Goal: Task Accomplishment & Management: Manage account settings

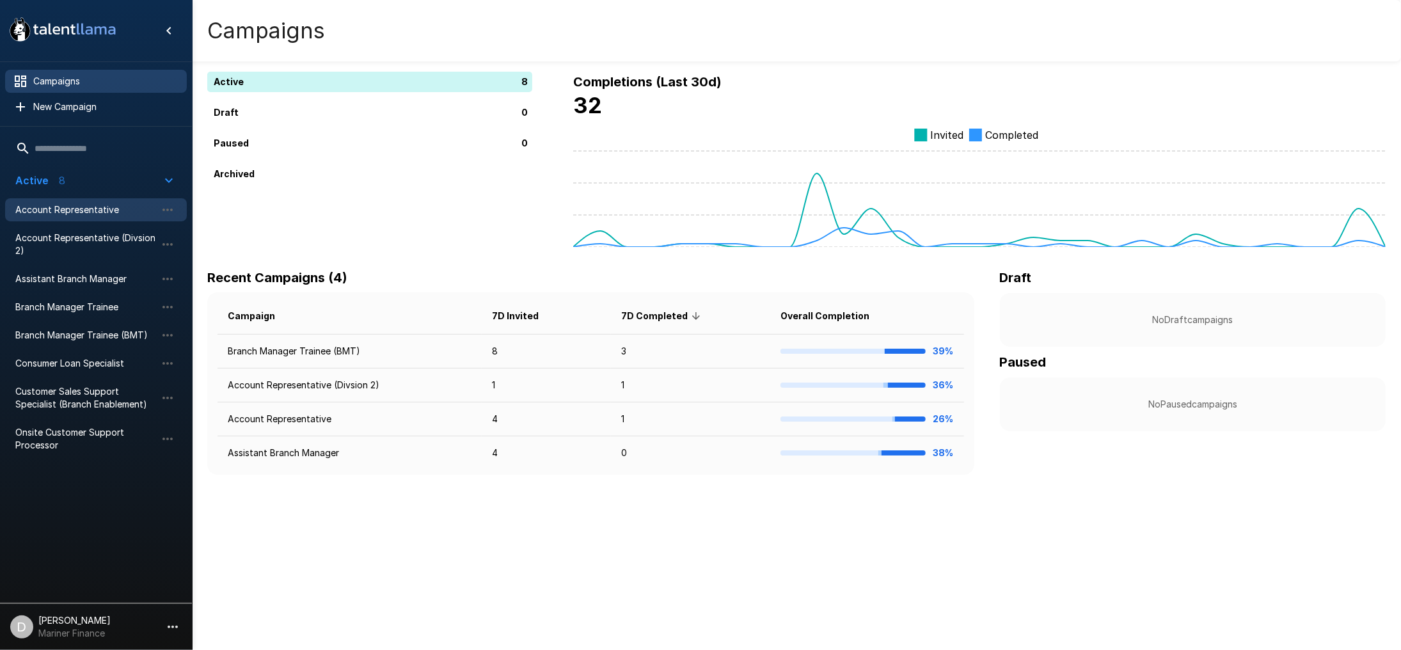
click at [67, 209] on span "Account Representative" at bounding box center [85, 209] width 141 height 13
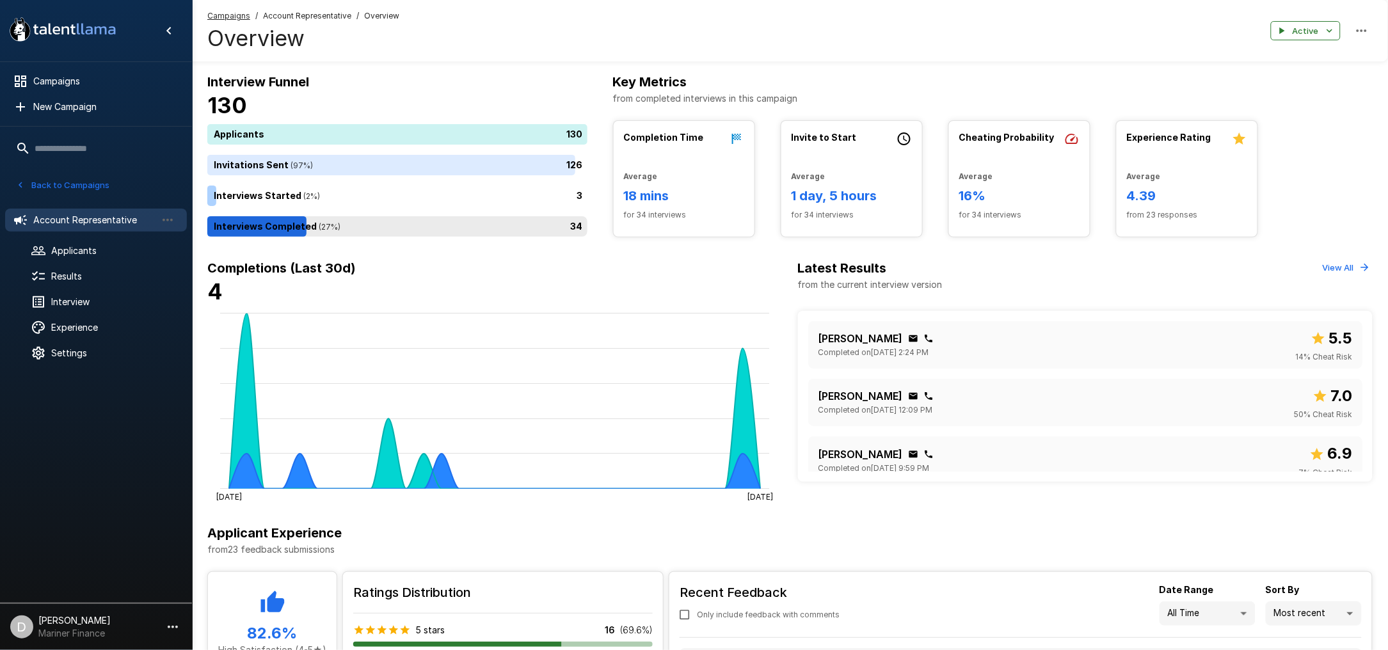
click at [346, 235] on div "34" at bounding box center [399, 226] width 385 height 20
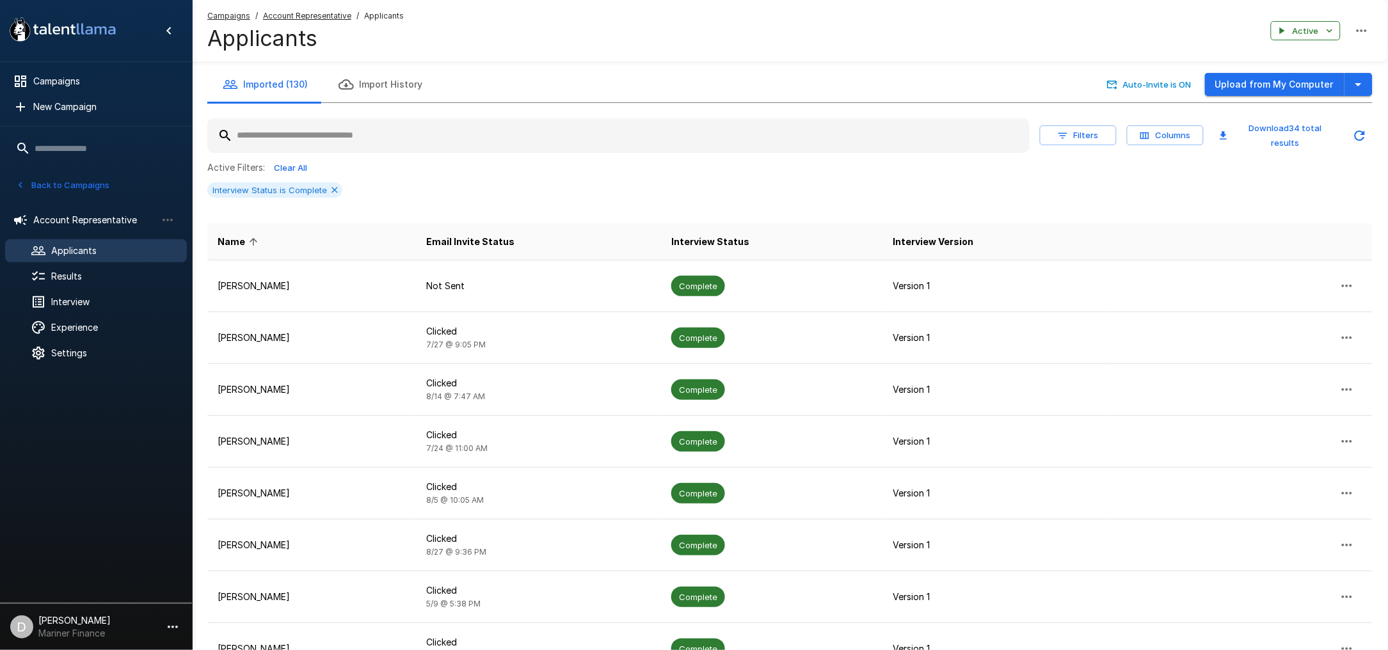
click at [1069, 130] on icon "button" at bounding box center [1063, 136] width 12 height 12
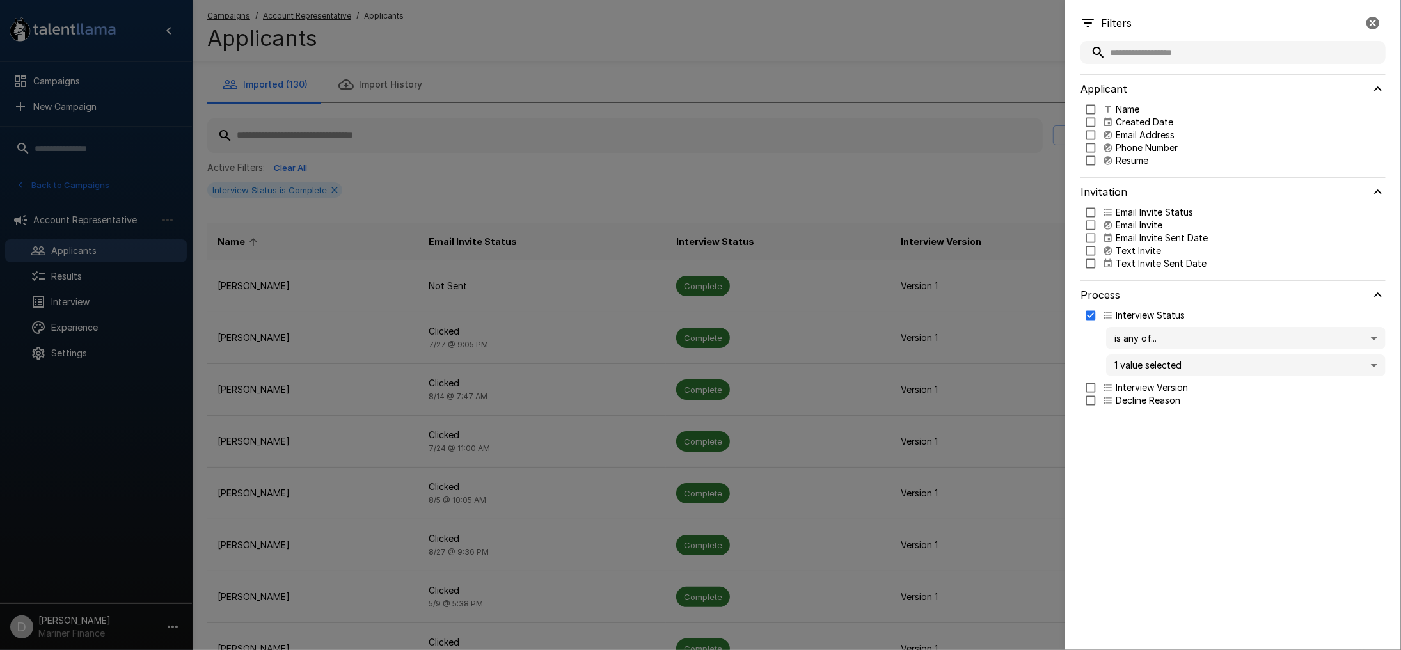
click at [1152, 240] on p "Email Invite Sent Date" at bounding box center [1162, 238] width 92 height 13
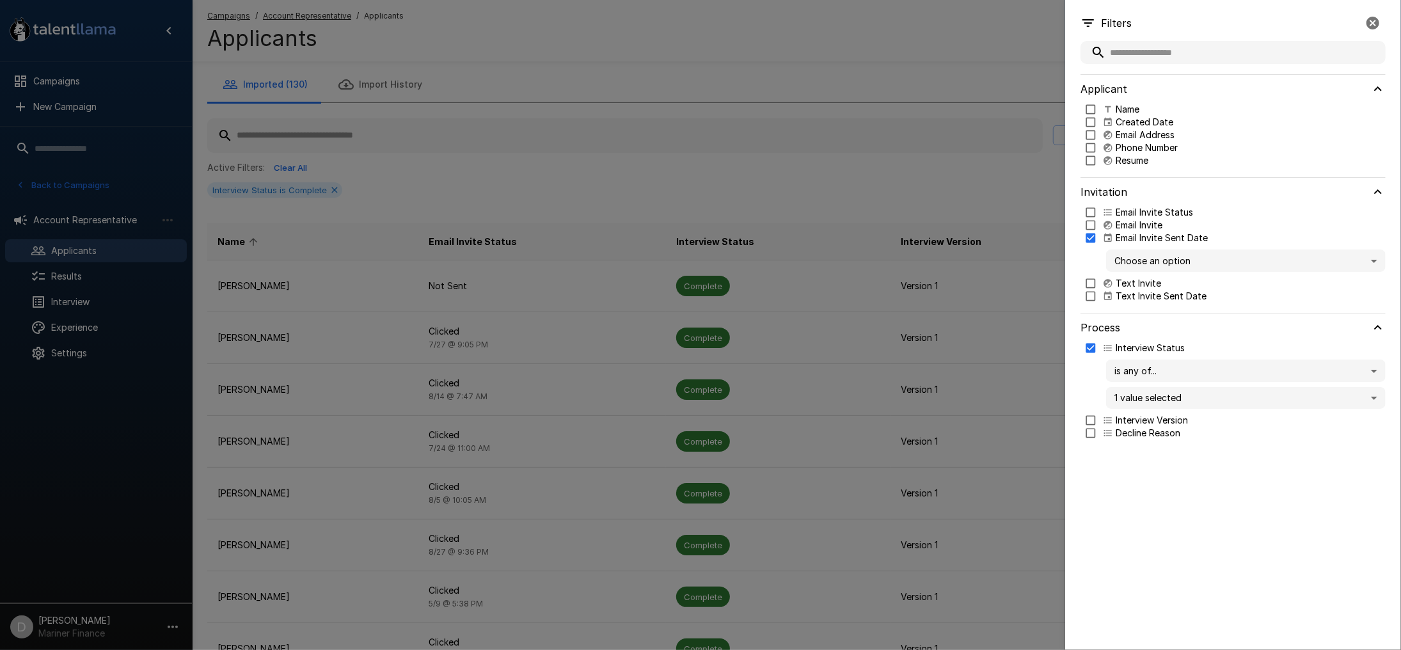
click at [1143, 255] on body ".st0{fill:#FFFFFF;} .st1{fill:#76a4ed;} Campaigns New Campaign Active 8 Account…" at bounding box center [707, 325] width 1415 height 650
click at [1150, 305] on span "Past 7 days" at bounding box center [1246, 309] width 259 height 13
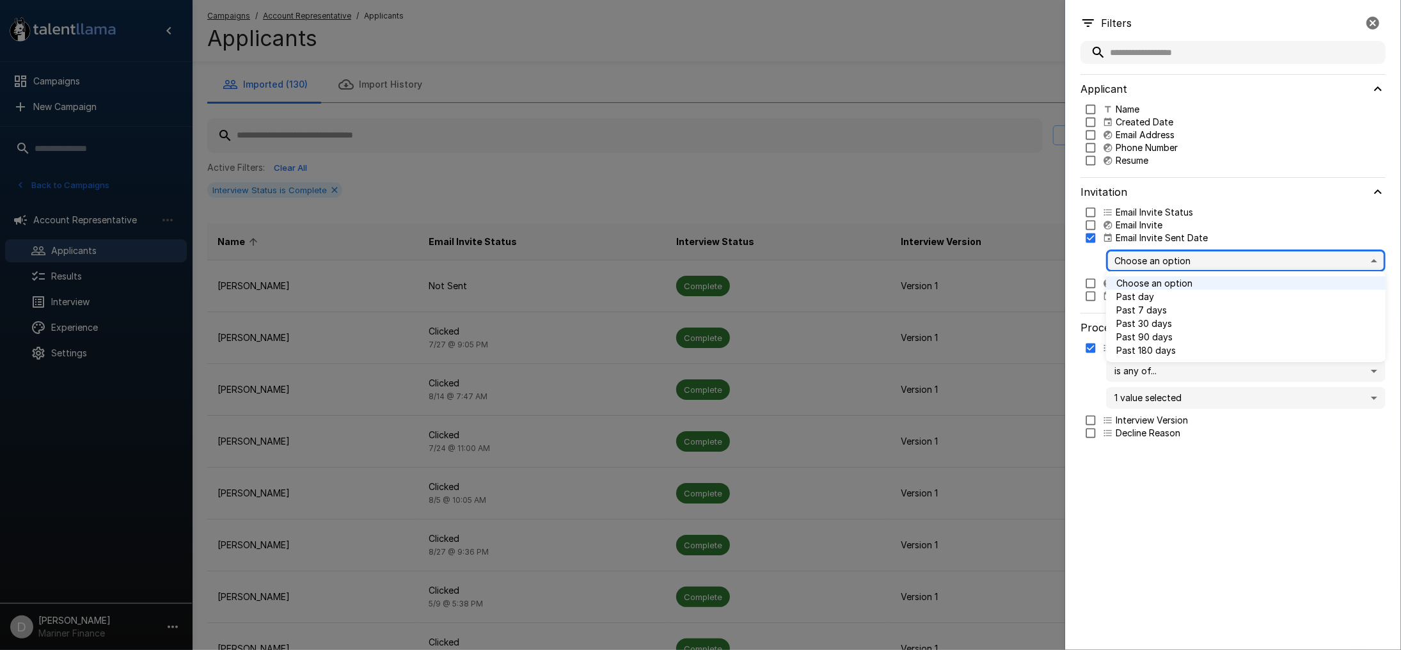
type input "*"
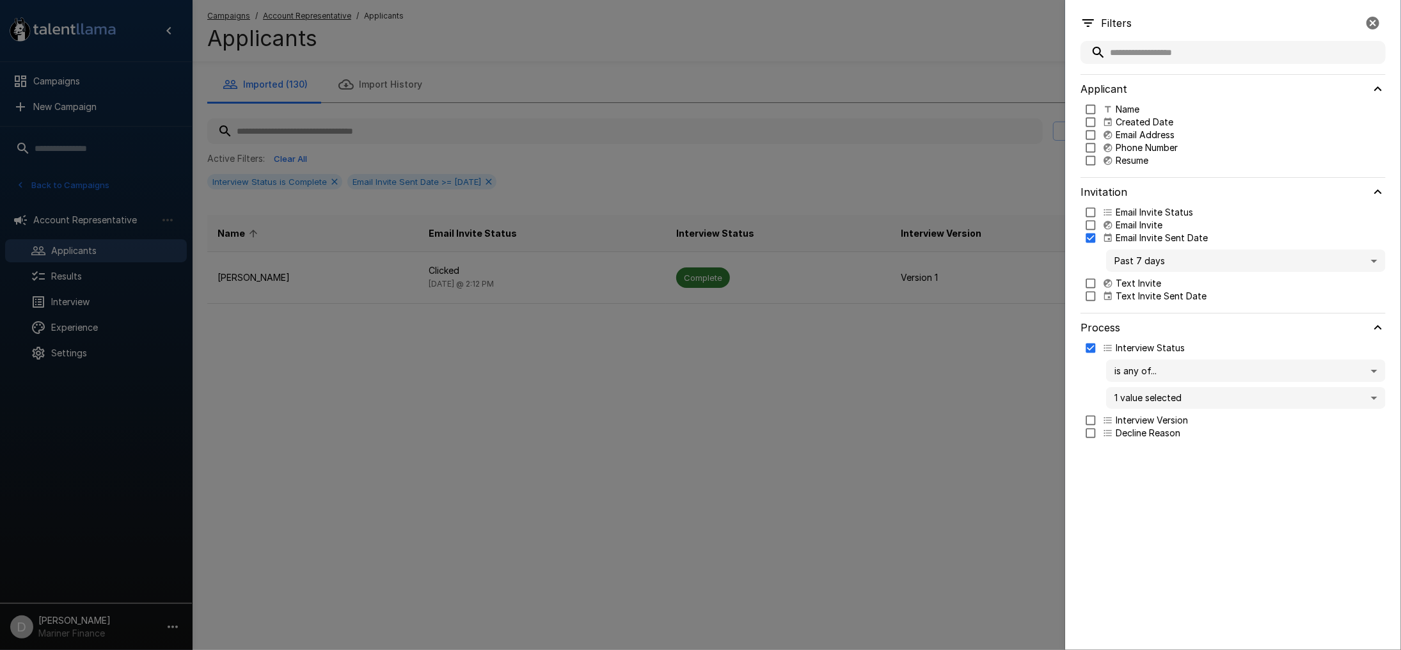
drag, startPoint x: 593, startPoint y: 543, endPoint x: 462, endPoint y: 477, distance: 145.9
click at [593, 542] on div at bounding box center [700, 325] width 1401 height 650
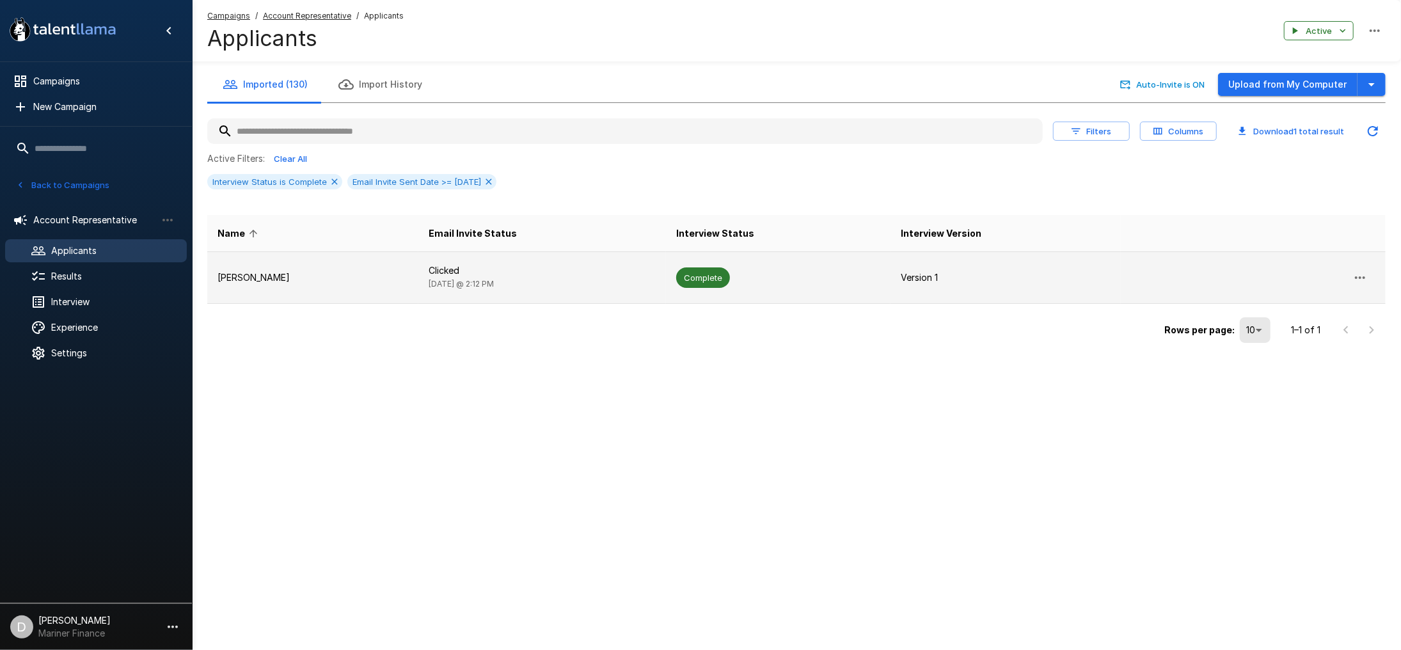
click at [301, 273] on p "[PERSON_NAME]" at bounding box center [313, 277] width 191 height 13
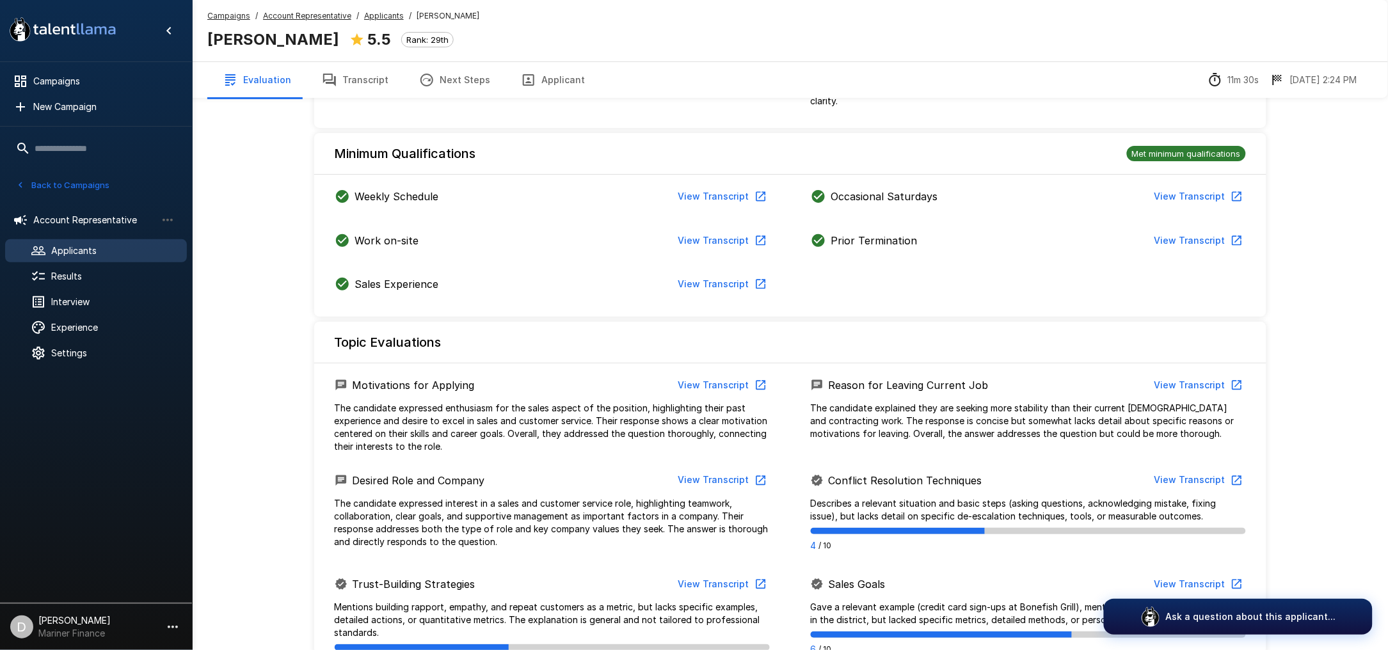
scroll to position [341, 0]
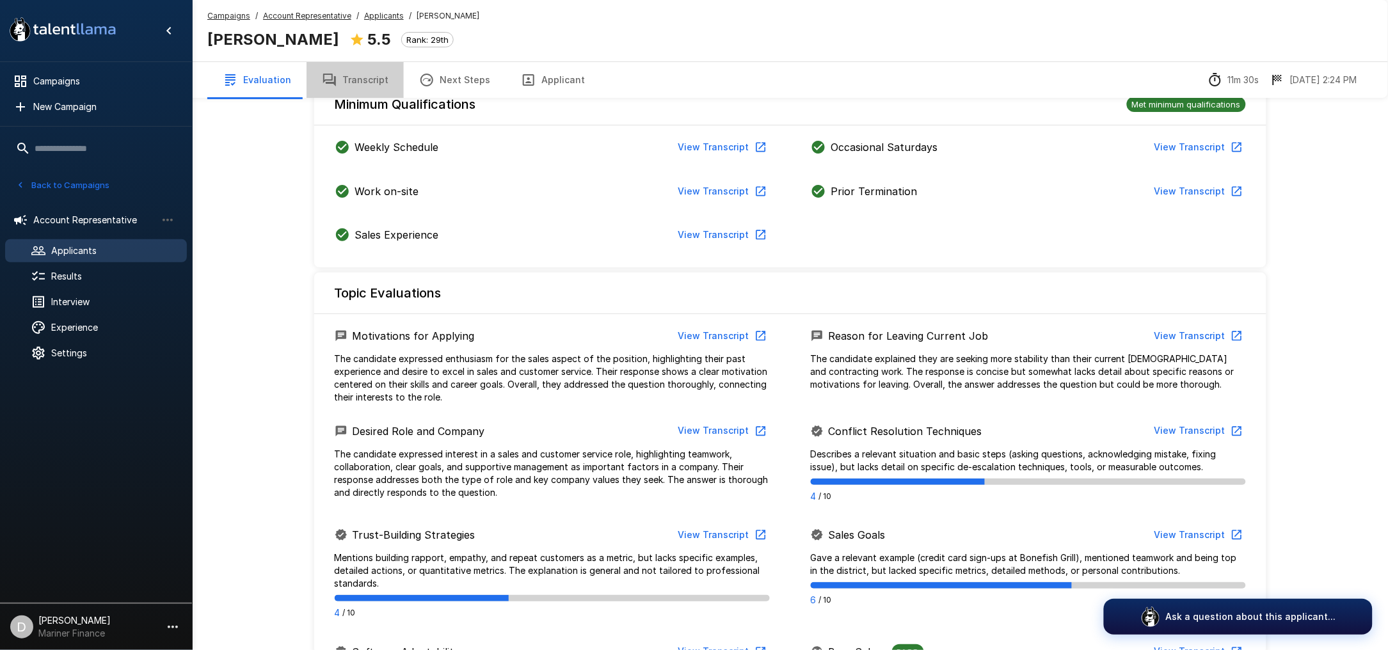
click at [378, 84] on button "Transcript" at bounding box center [354, 80] width 97 height 36
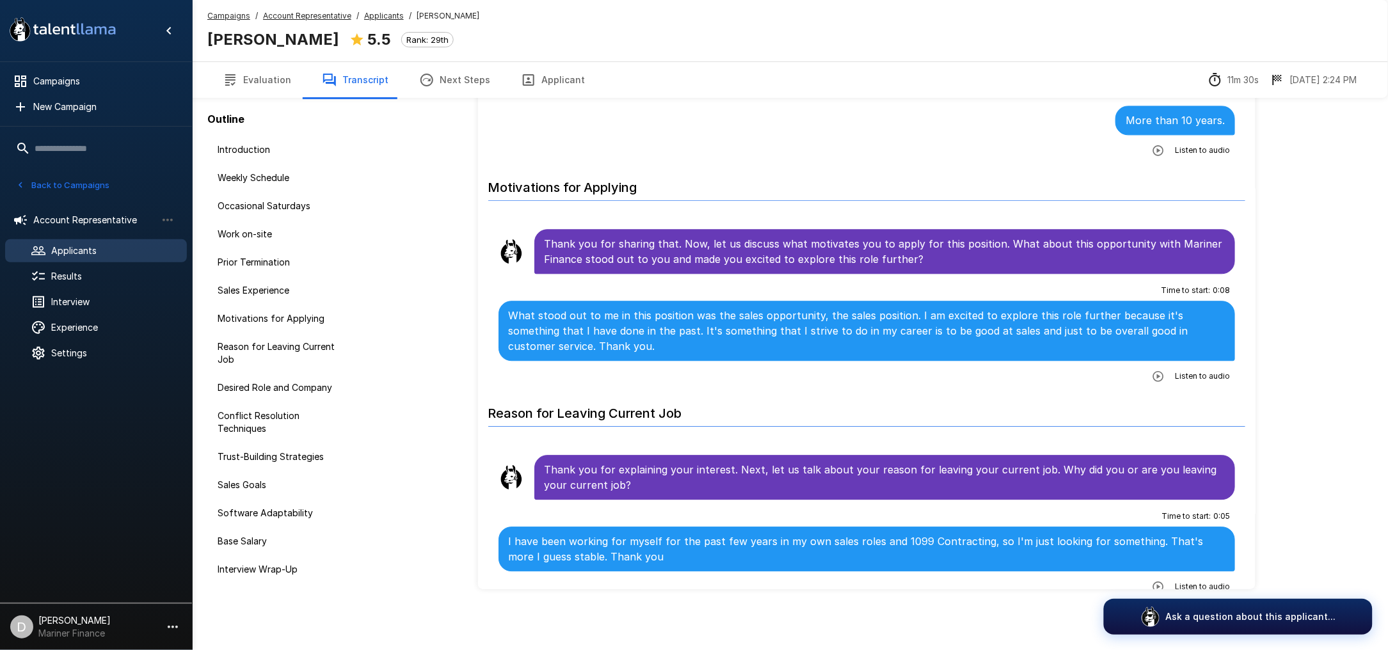
scroll to position [1109, 0]
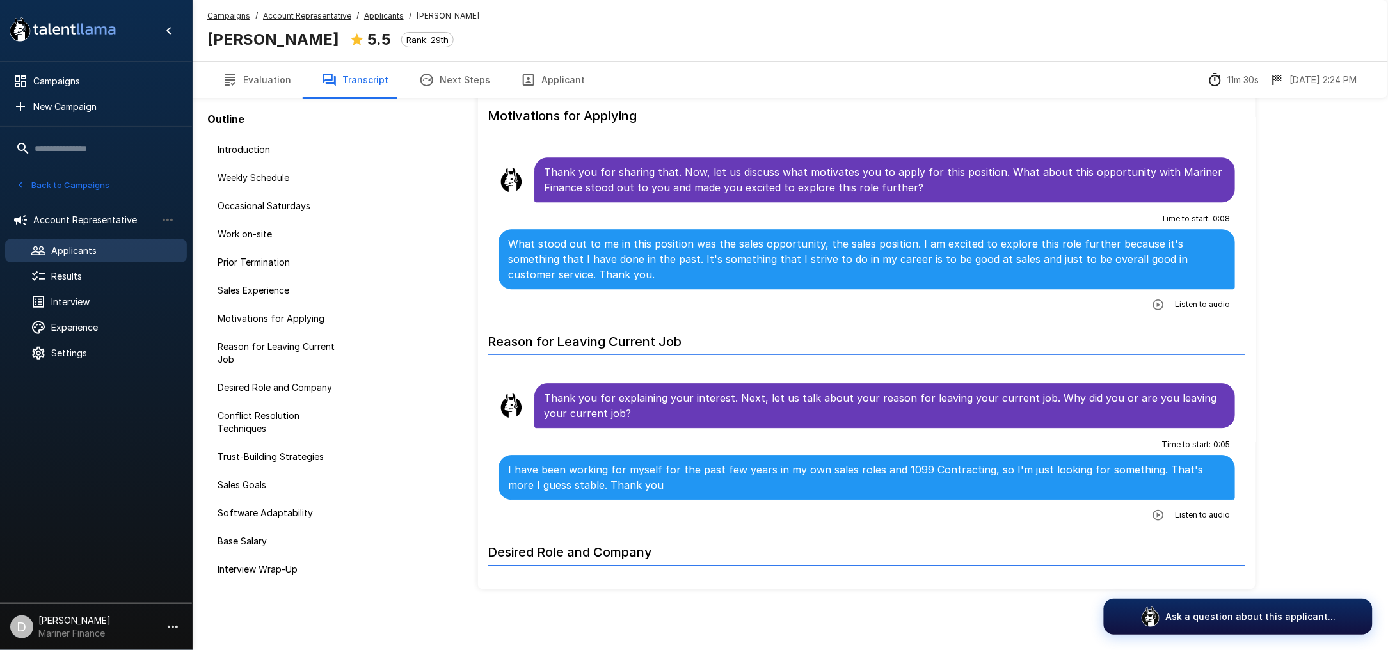
drag, startPoint x: 523, startPoint y: 83, endPoint x: 598, endPoint y: 84, distance: 74.9
click at [523, 83] on icon "button" at bounding box center [529, 80] width 12 height 12
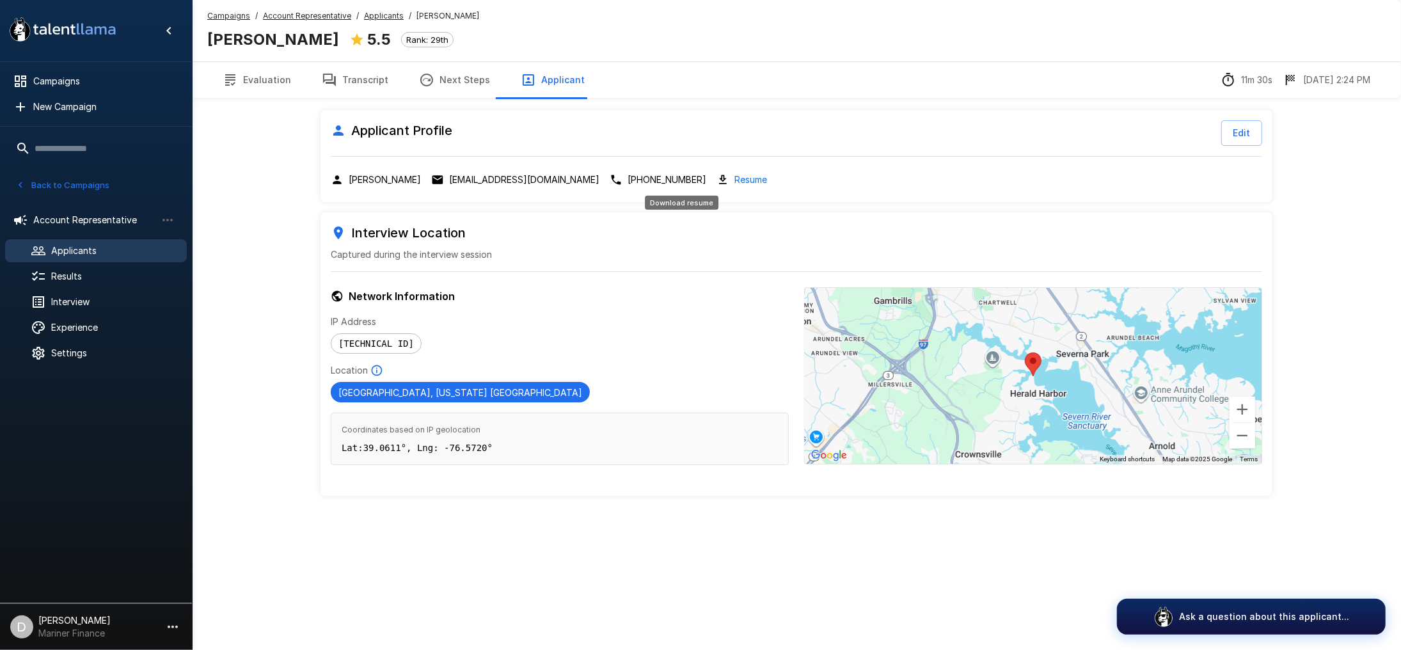
click at [735, 177] on link "Resume" at bounding box center [751, 179] width 33 height 15
drag, startPoint x: 340, startPoint y: 83, endPoint x: 394, endPoint y: 87, distance: 54.6
click at [340, 83] on button "Transcript" at bounding box center [354, 80] width 97 height 36
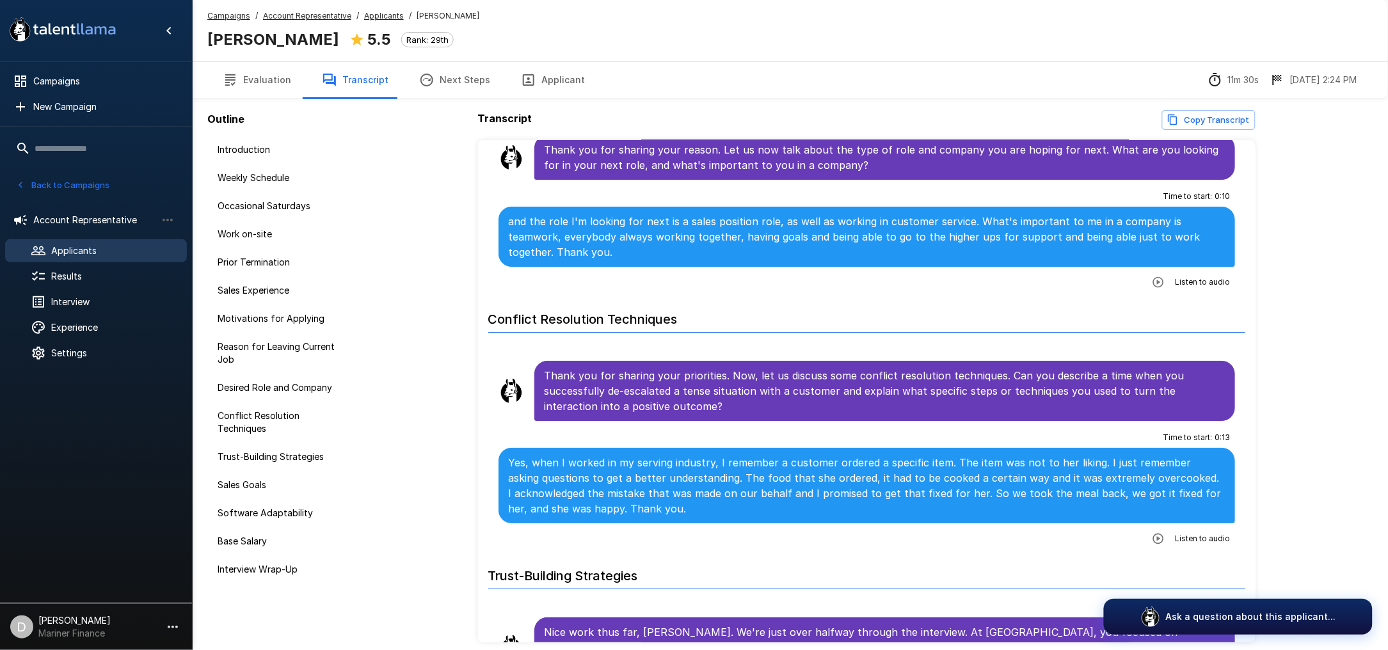
scroll to position [1280, 0]
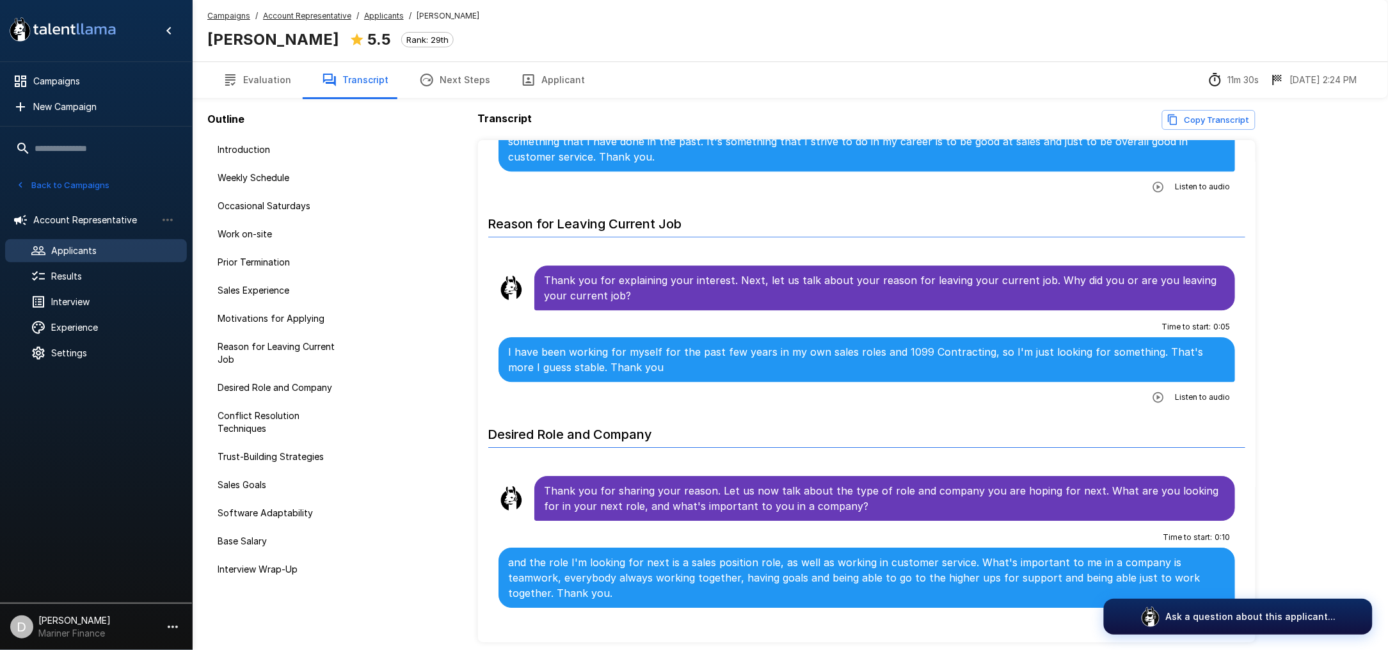
click at [77, 185] on button "Back to Campaigns" at bounding box center [63, 185] width 100 height 20
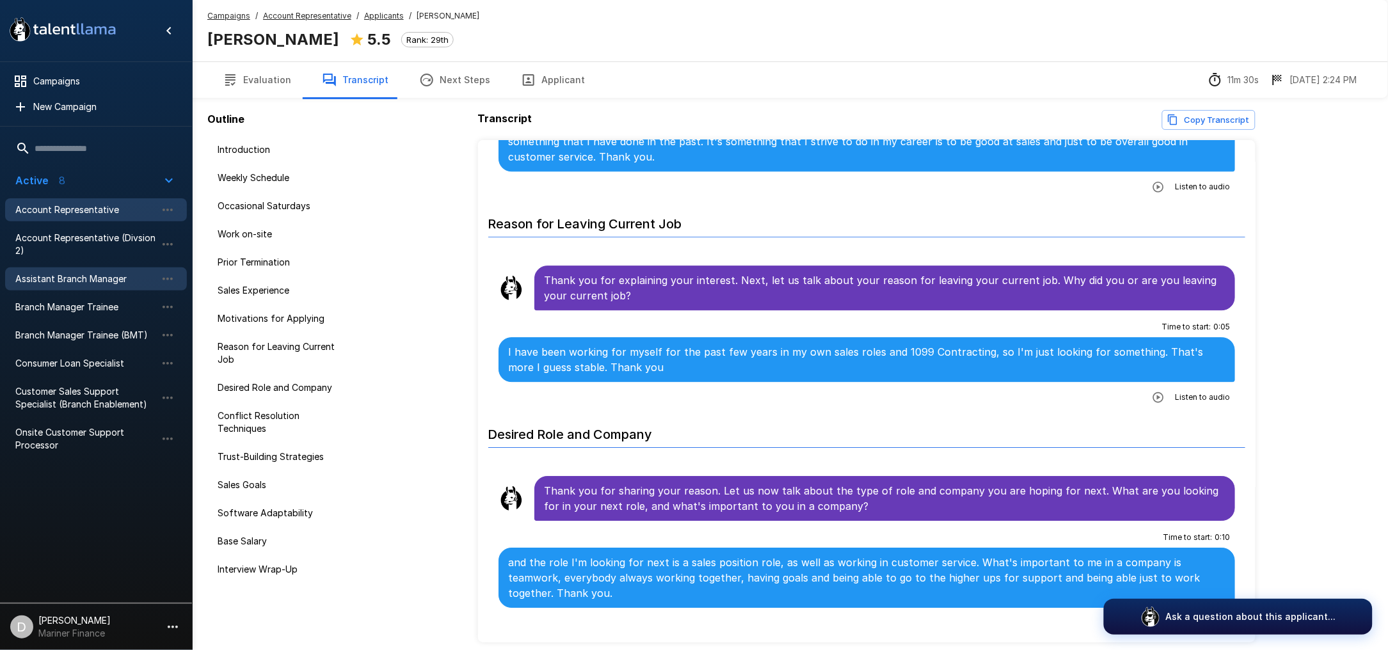
click at [91, 275] on span "Assistant Branch Manager" at bounding box center [85, 279] width 141 height 13
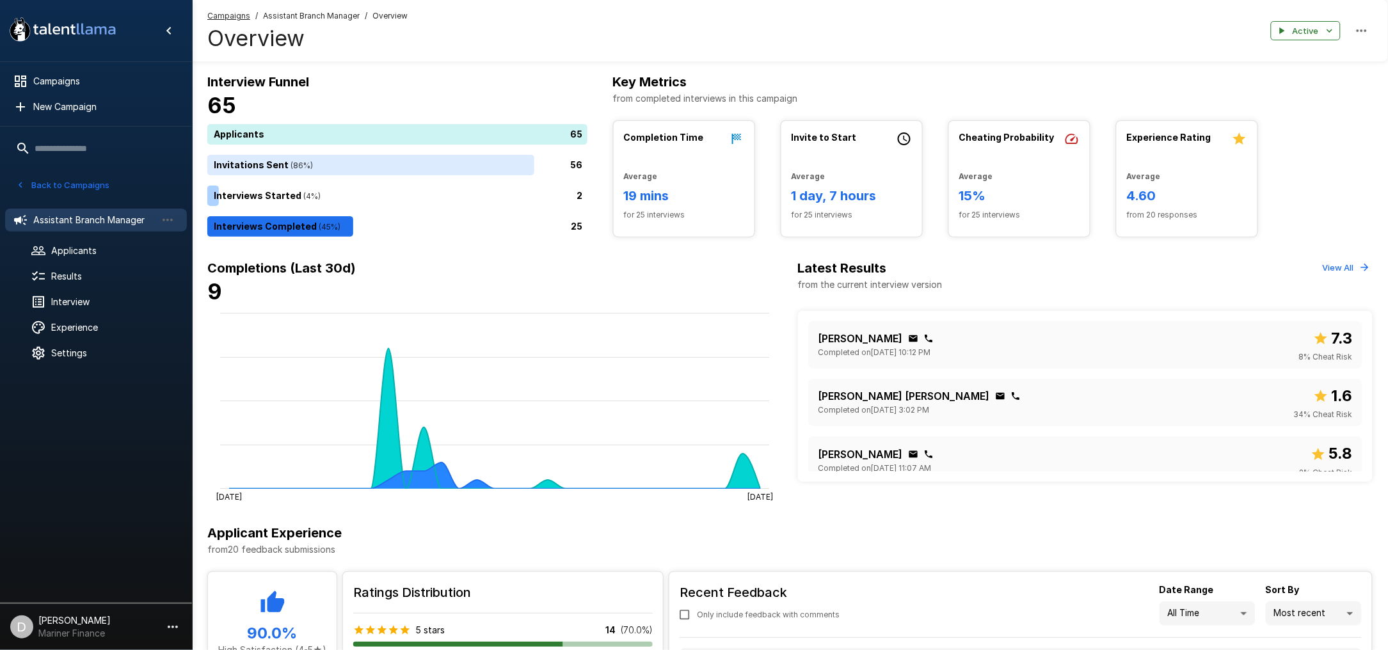
click at [54, 175] on button "Back to Campaigns" at bounding box center [63, 185] width 100 height 20
